Goal: Task Accomplishment & Management: Manage account settings

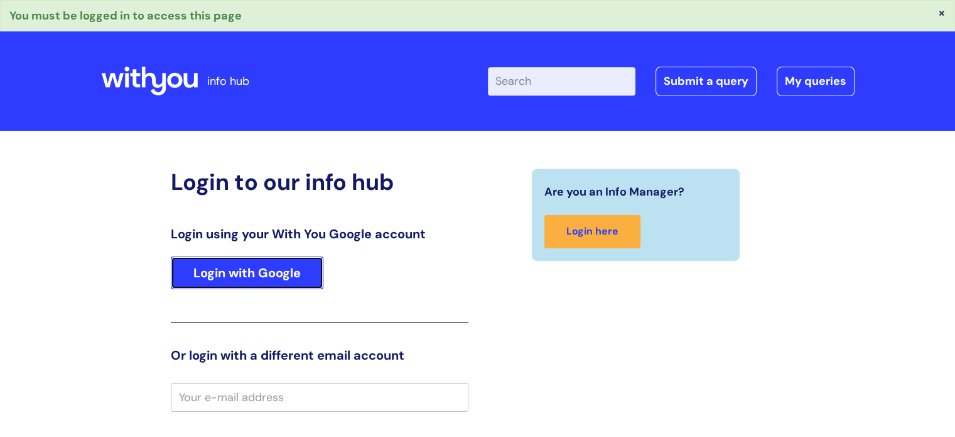
click at [259, 278] on link "Login with Google" at bounding box center [247, 272] width 153 height 33
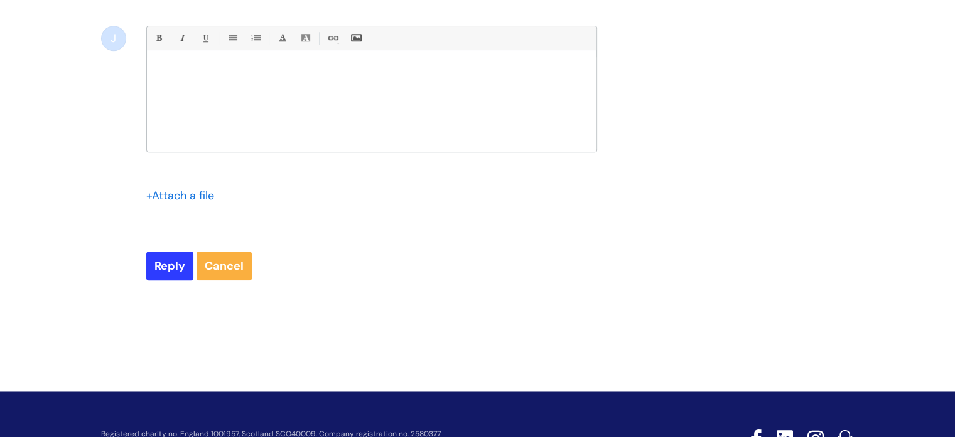
scroll to position [1062, 0]
